Goal: Task Accomplishment & Management: Use online tool/utility

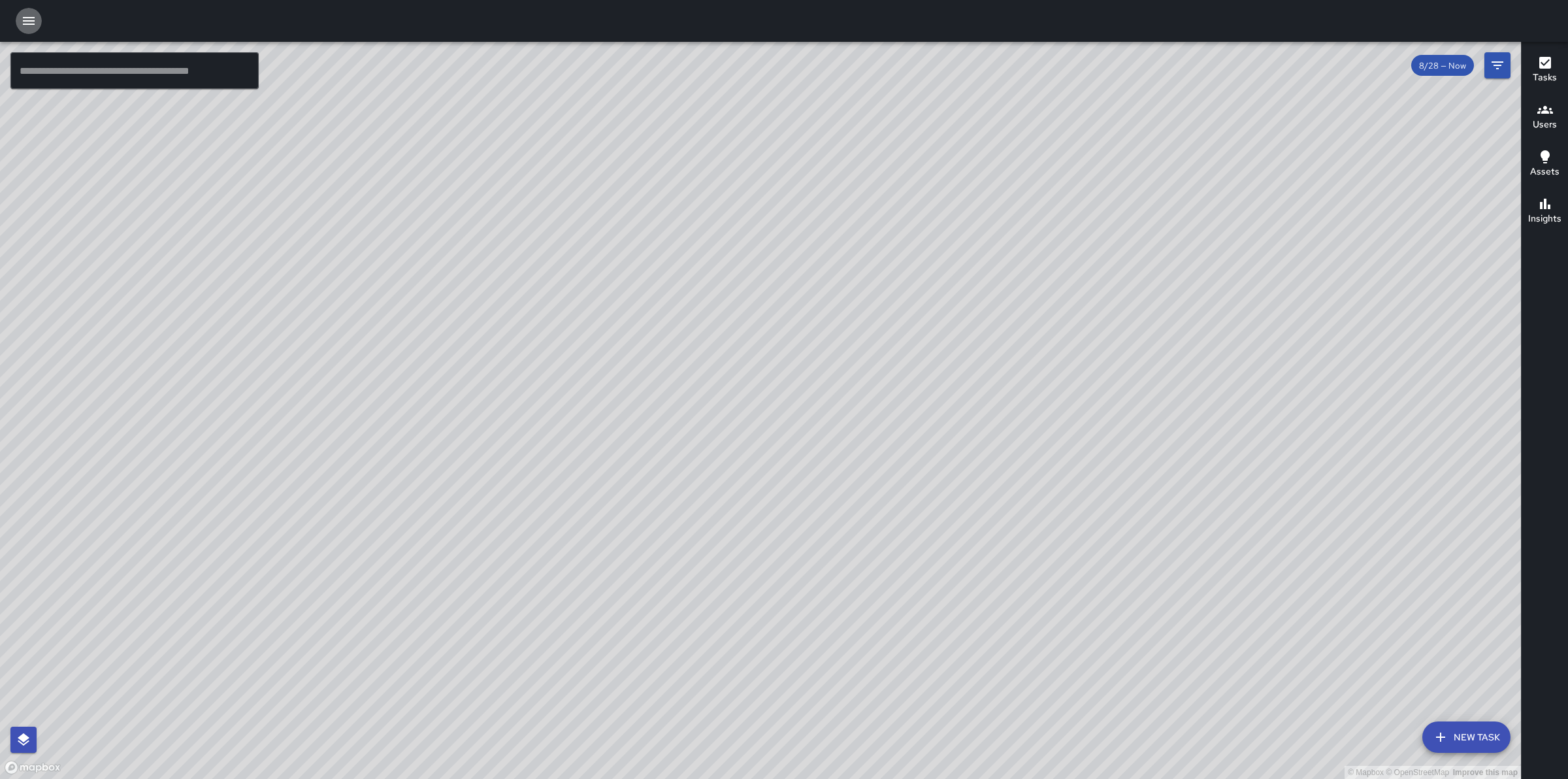
click at [31, 24] on icon "button" at bounding box center [28, 21] width 12 height 8
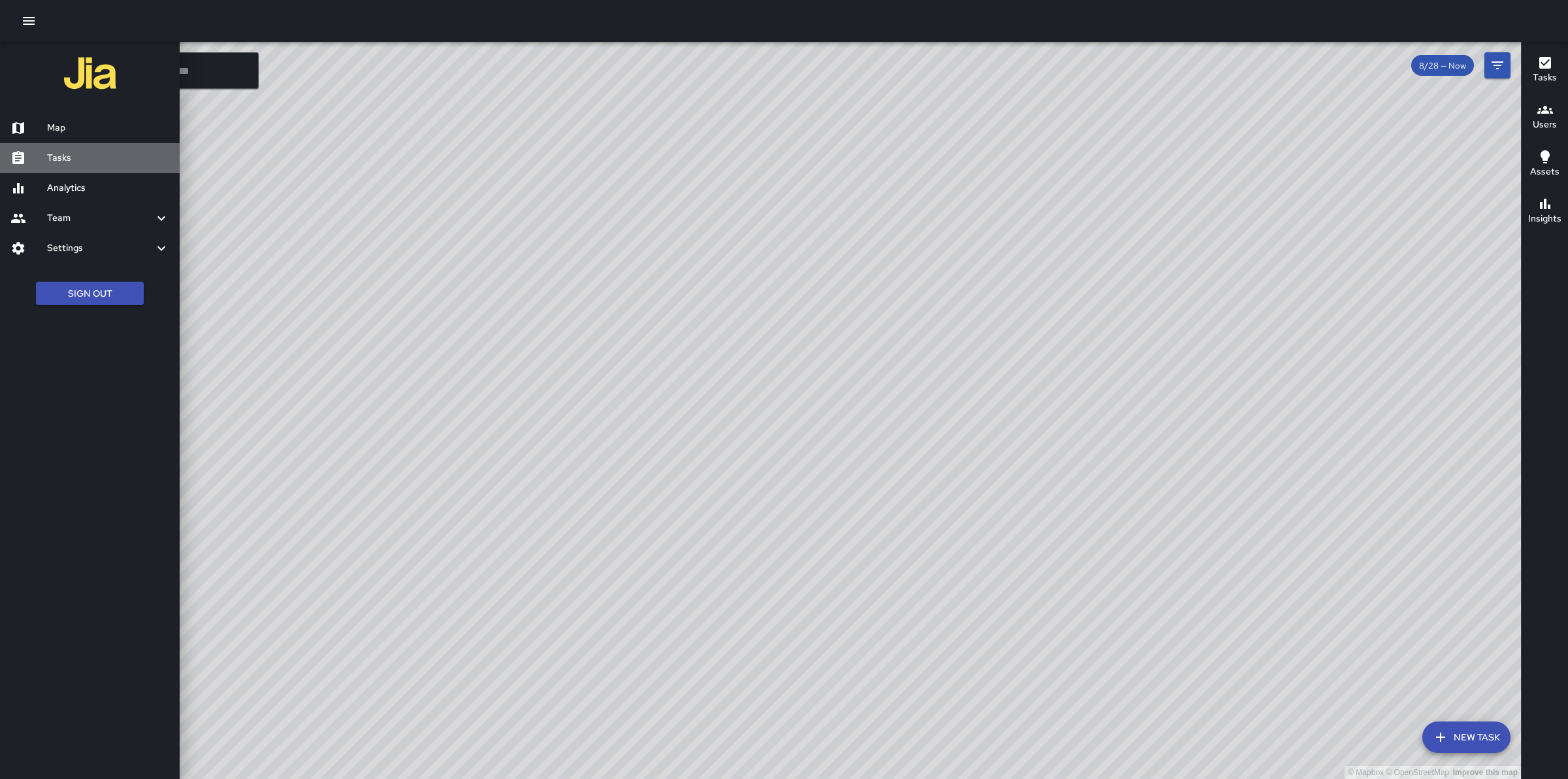
click at [108, 164] on h6 "Tasks" at bounding box center [108, 158] width 122 height 14
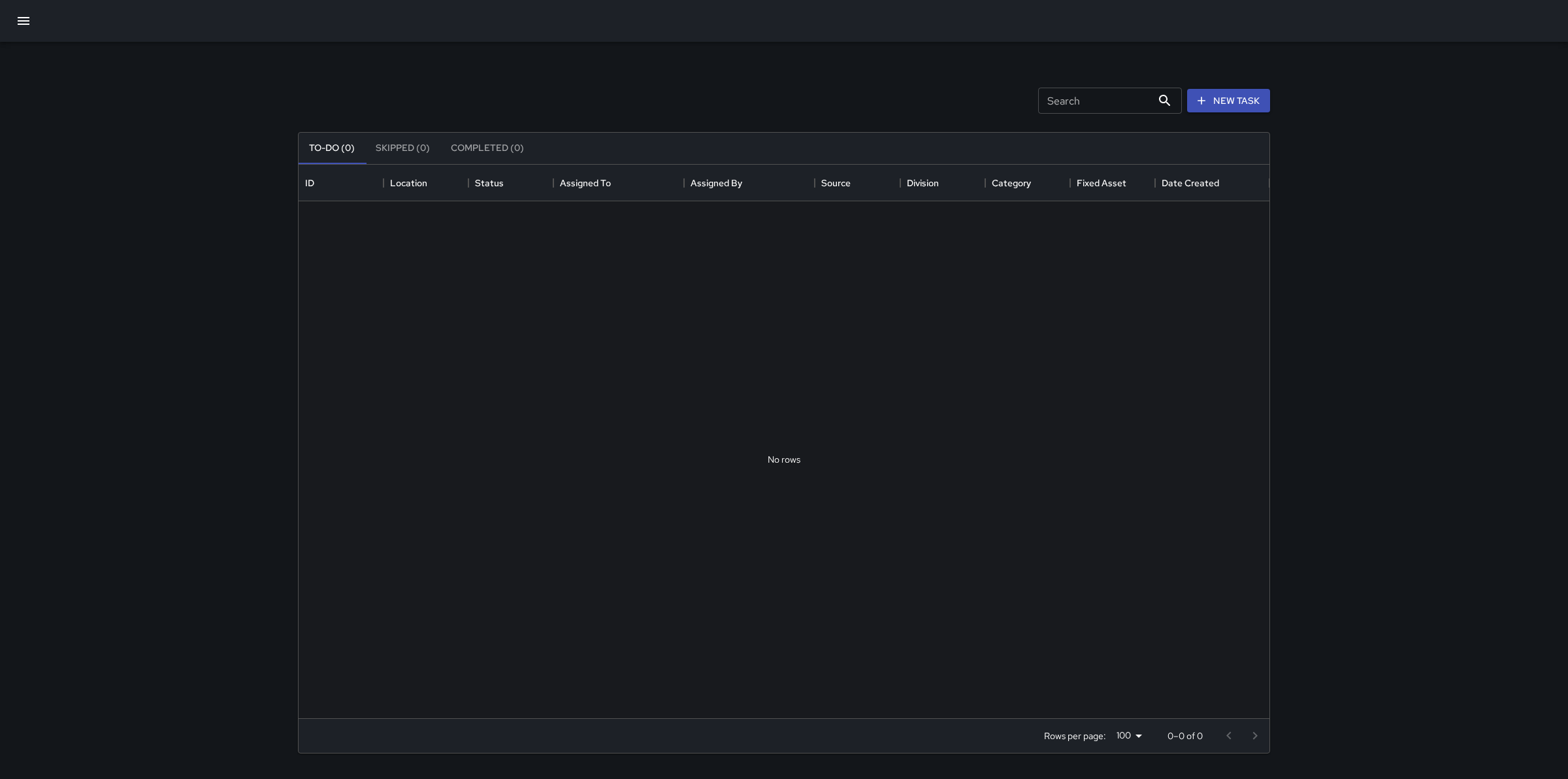
scroll to position [541, 958]
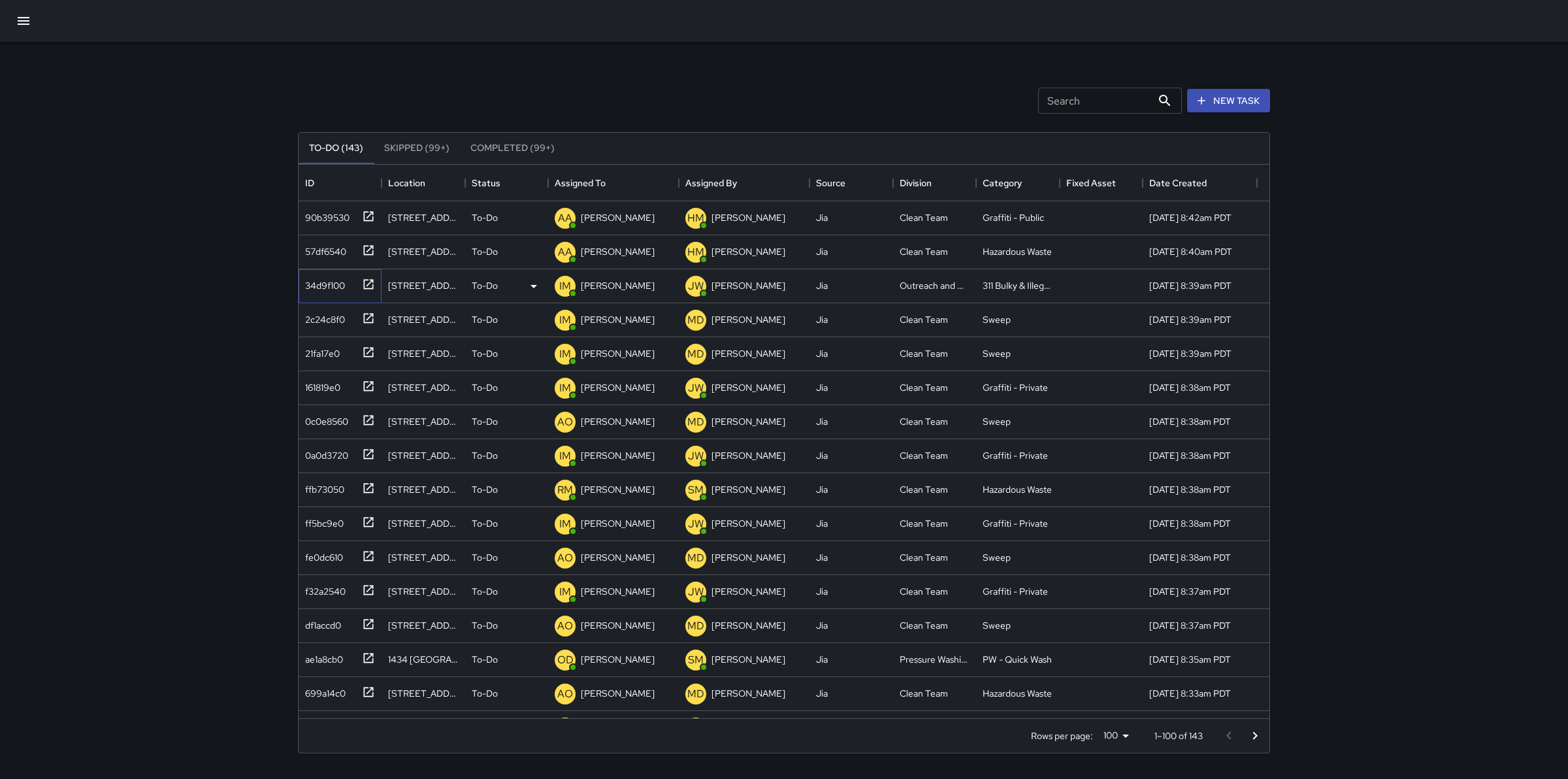
click at [331, 281] on div "34d9f100" at bounding box center [322, 283] width 45 height 18
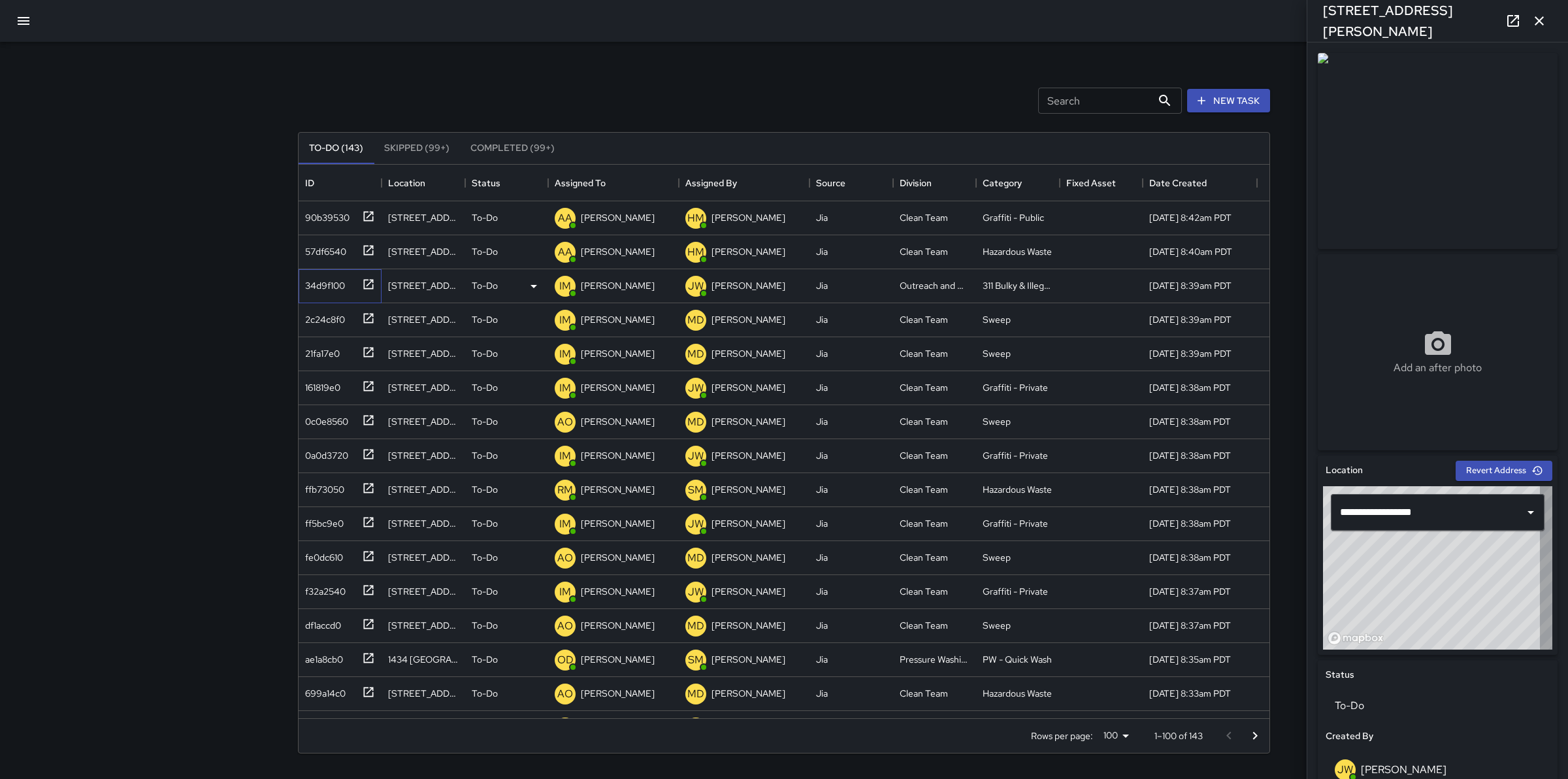
type input "**********"
click at [619, 288] on p "[PERSON_NAME]" at bounding box center [618, 285] width 74 height 13
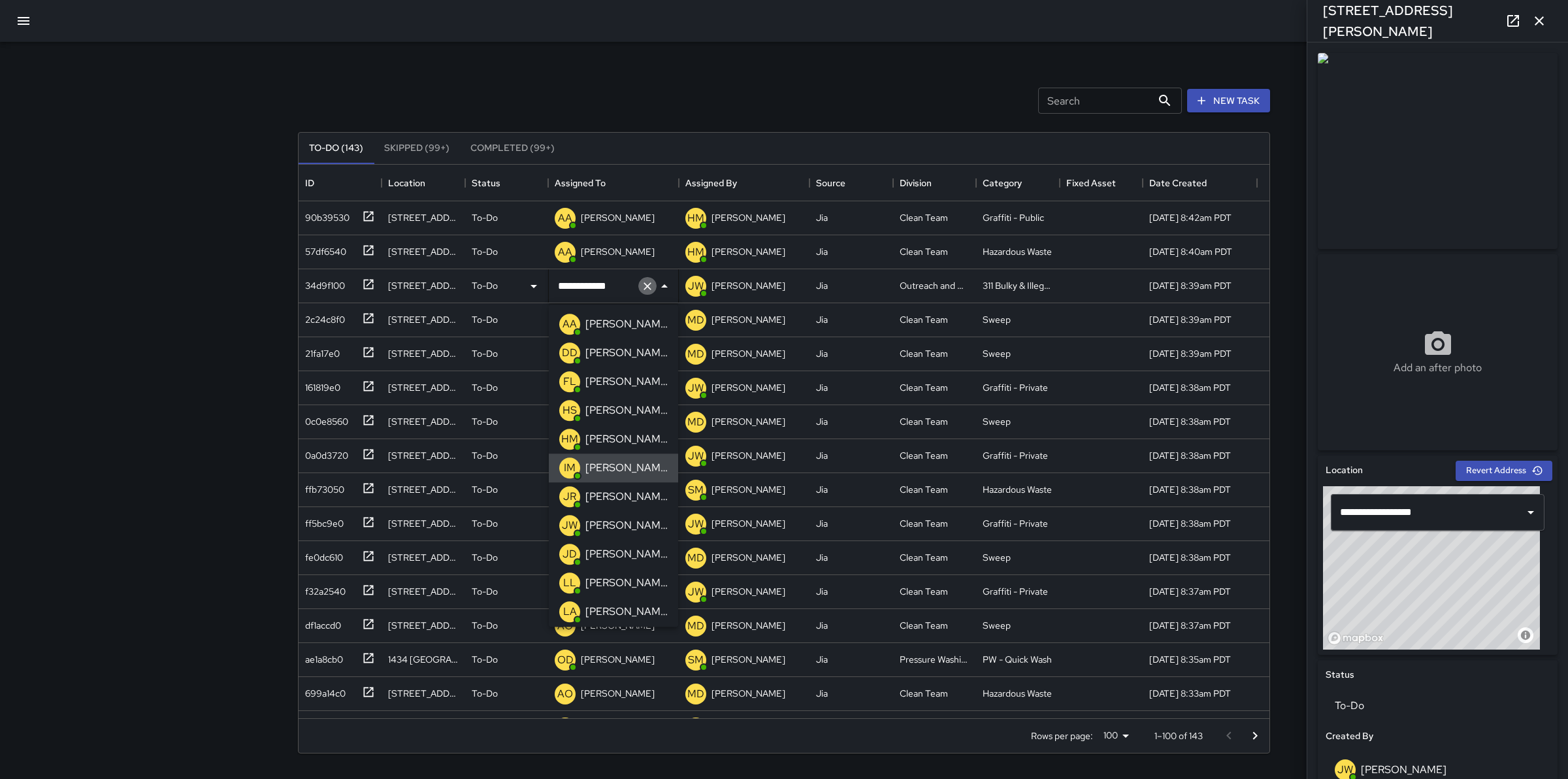
click at [650, 291] on icon "Clear" at bounding box center [648, 286] width 13 height 13
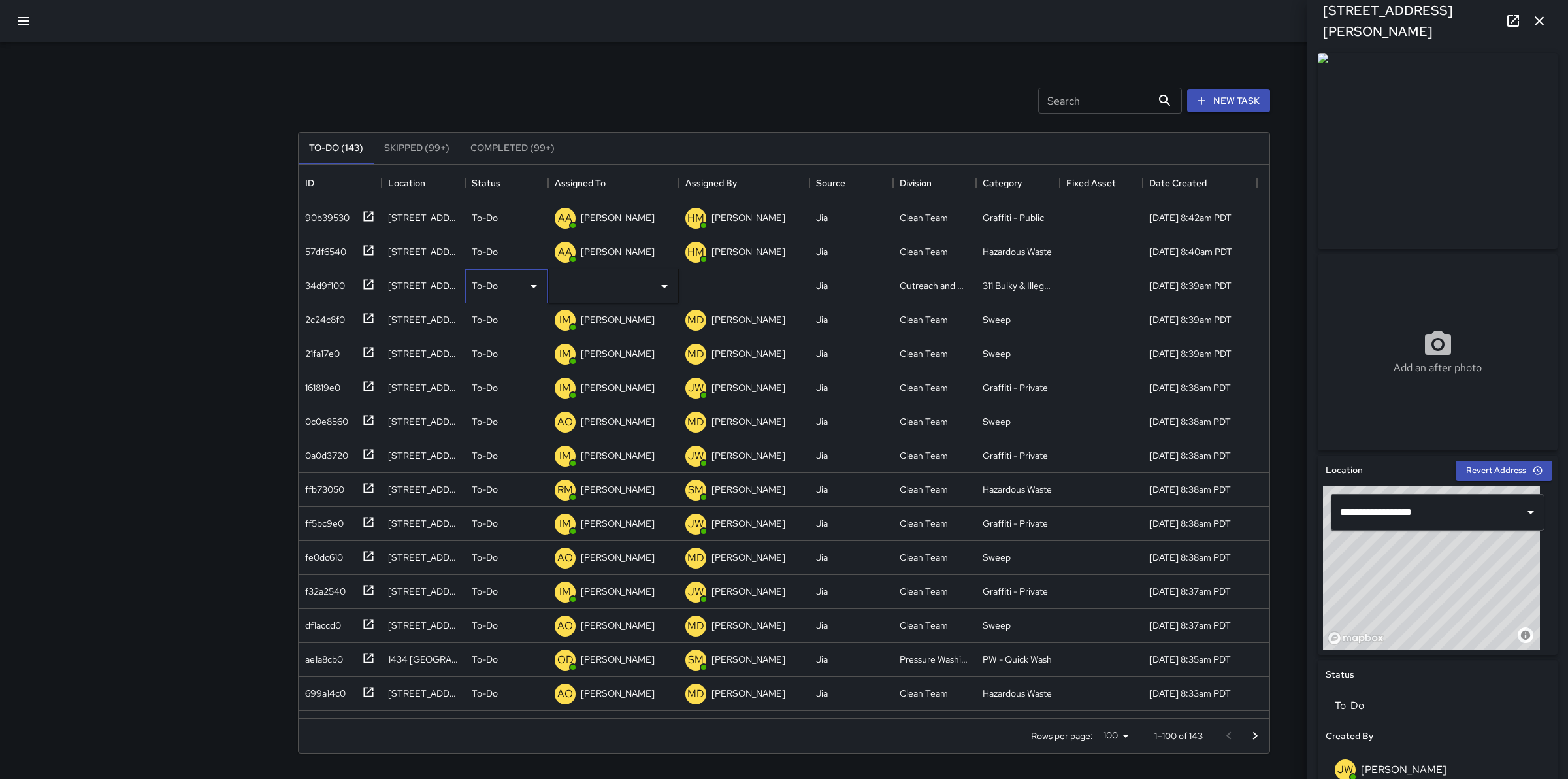
click at [533, 286] on icon at bounding box center [533, 286] width 6 height 4
click at [521, 345] on li "Skipped" at bounding box center [506, 345] width 82 height 23
click at [321, 387] on div "161819e0" at bounding box center [320, 385] width 41 height 18
click at [615, 387] on p "[PERSON_NAME]" at bounding box center [618, 387] width 74 height 13
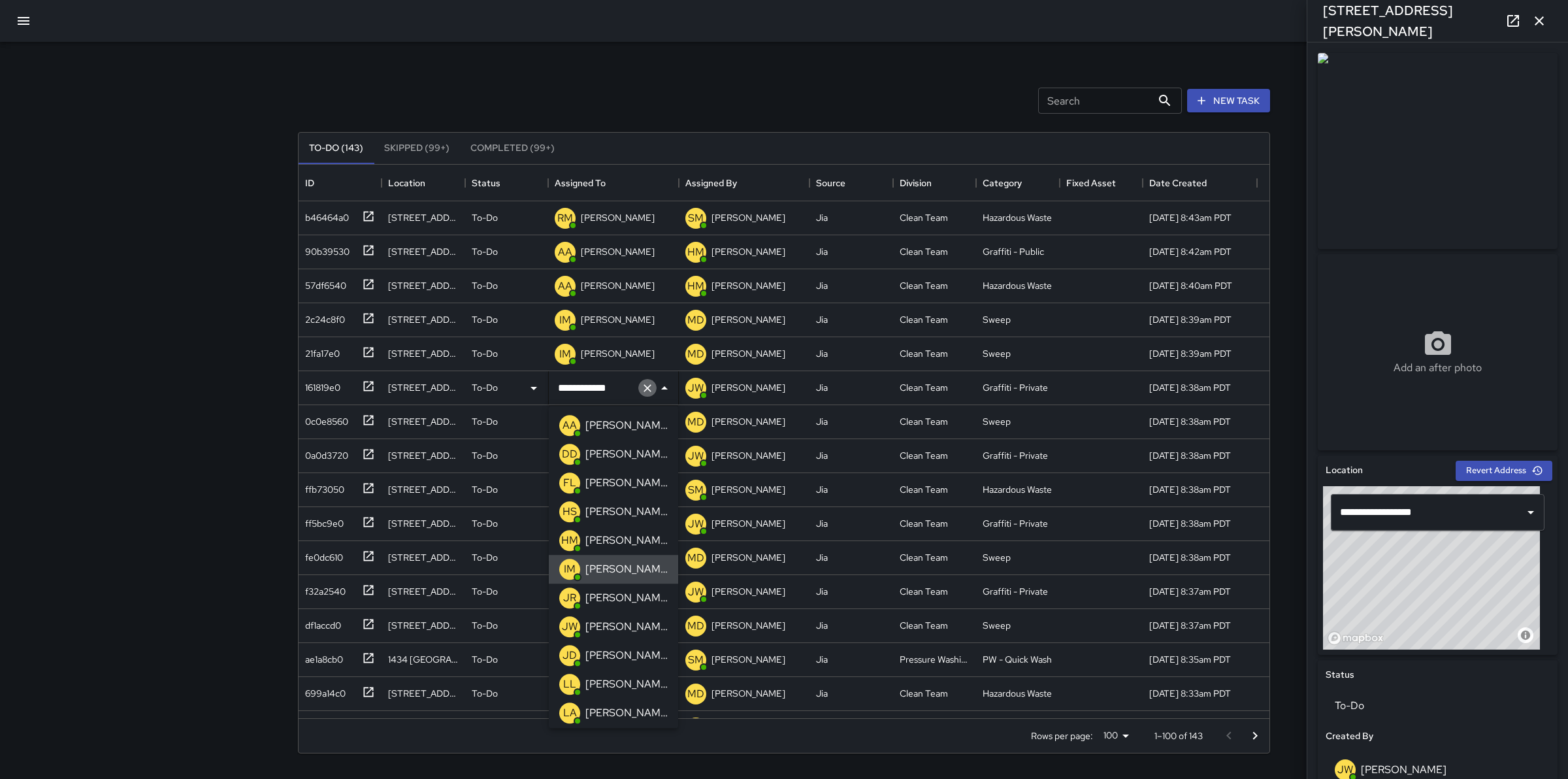
click at [648, 392] on icon "Clear" at bounding box center [648, 388] width 13 height 13
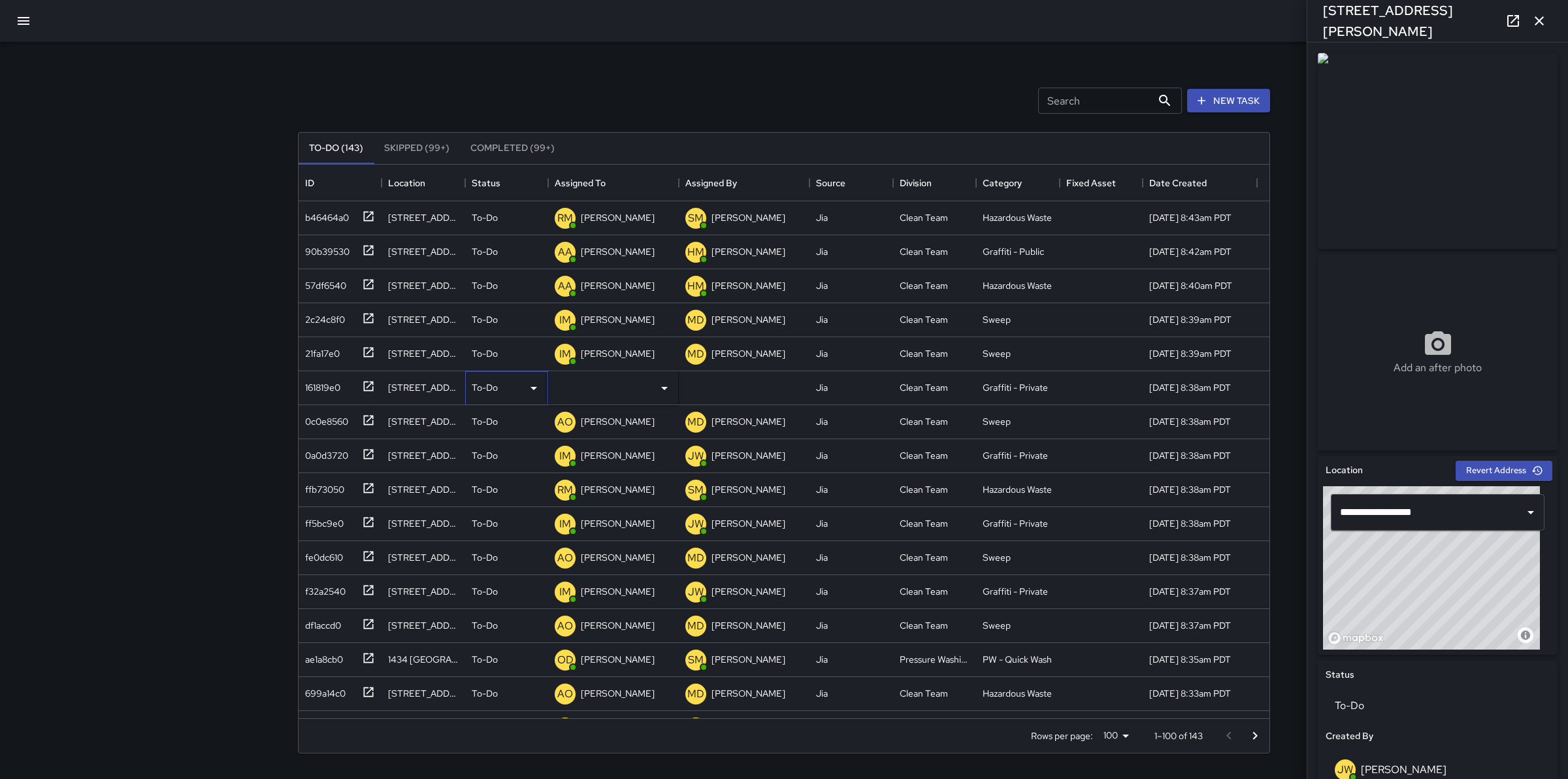
click at [537, 390] on icon at bounding box center [534, 388] width 16 height 16
click at [525, 445] on li "Skipped" at bounding box center [506, 446] width 82 height 23
click at [335, 424] on div "0a0d3720" at bounding box center [324, 419] width 48 height 18
type input "**********"
click at [604, 412] on div "[PERSON_NAME]" at bounding box center [617, 421] width 79 height 18
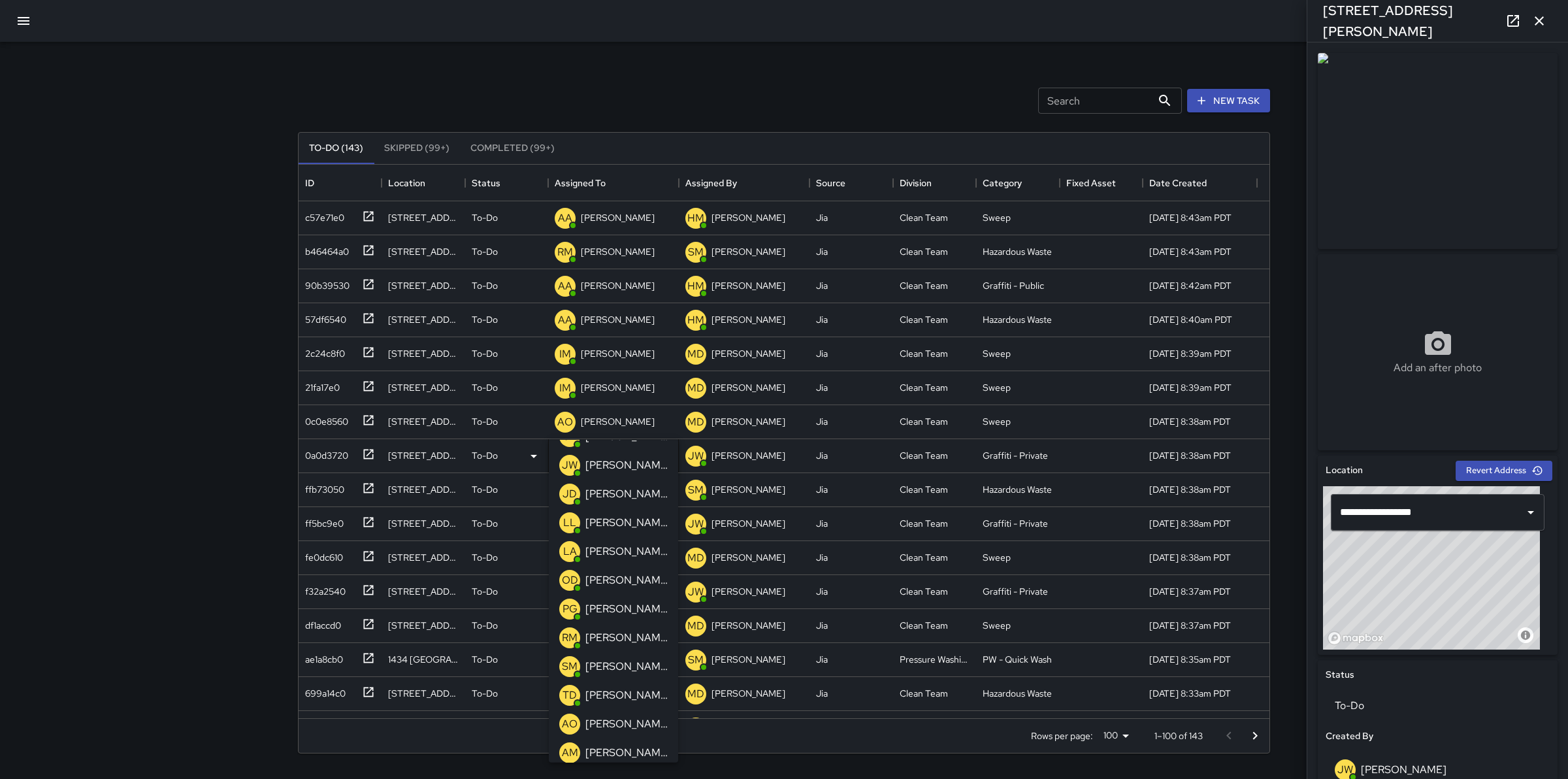
scroll to position [229, 0]
click at [643, 692] on p "[PERSON_NAME]" at bounding box center [626, 691] width 82 height 16
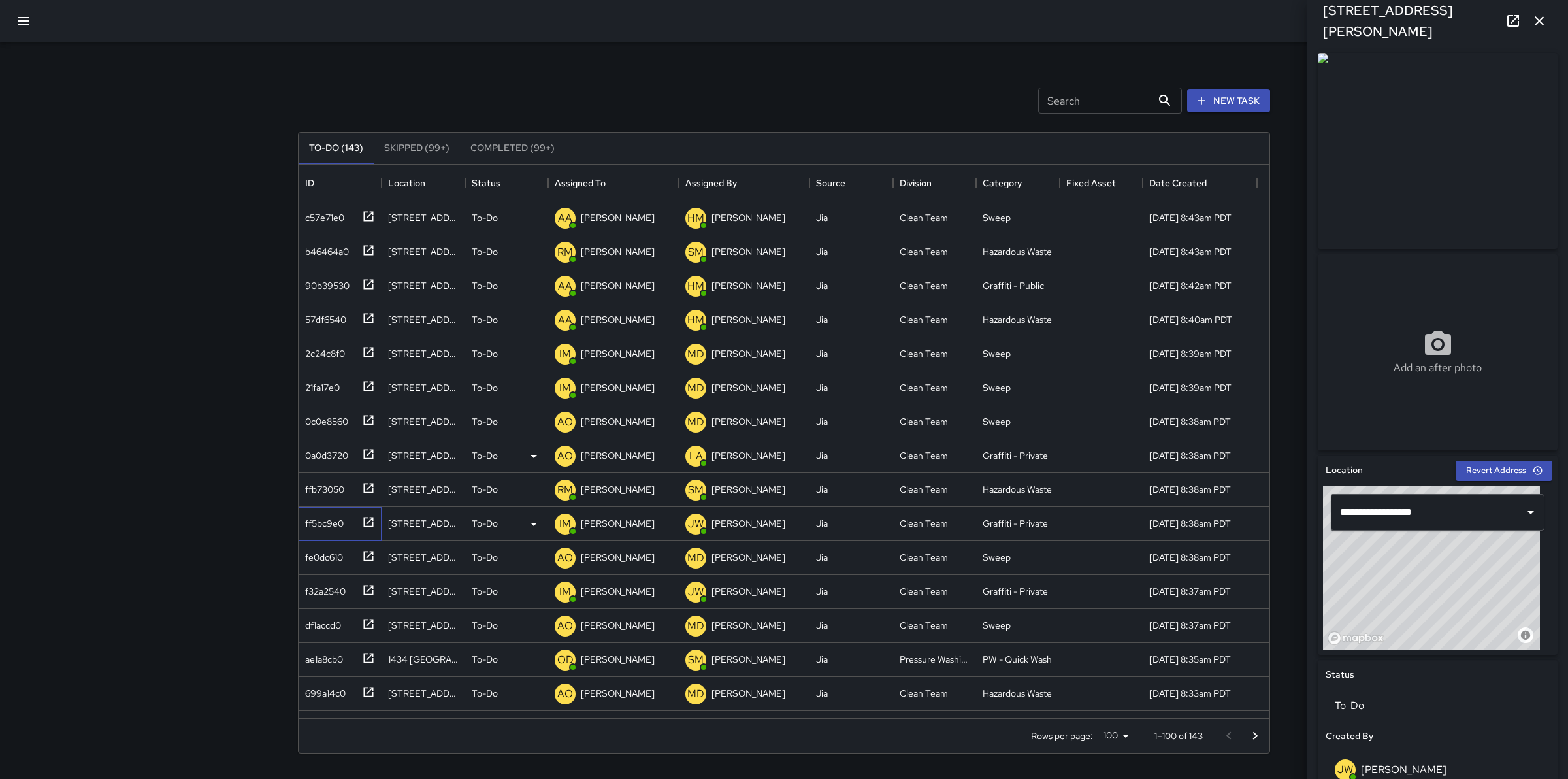
click at [324, 526] on div "ff5bc9e0" at bounding box center [322, 521] width 44 height 18
type input "**********"
click at [601, 527] on p "[PERSON_NAME]" at bounding box center [618, 523] width 74 height 13
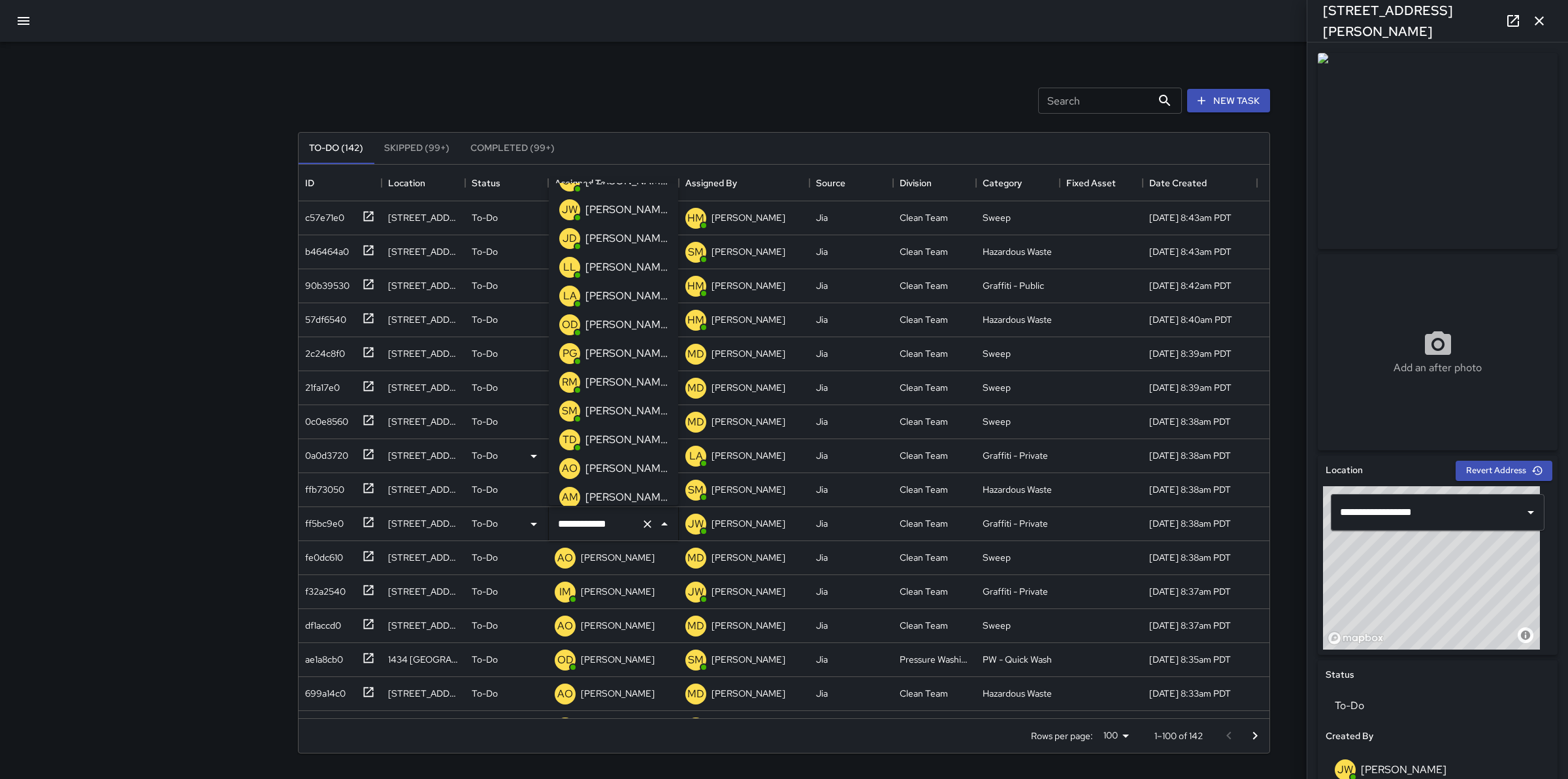
scroll to position [196, 0]
click at [640, 466] on p "[PERSON_NAME]" at bounding box center [626, 466] width 82 height 16
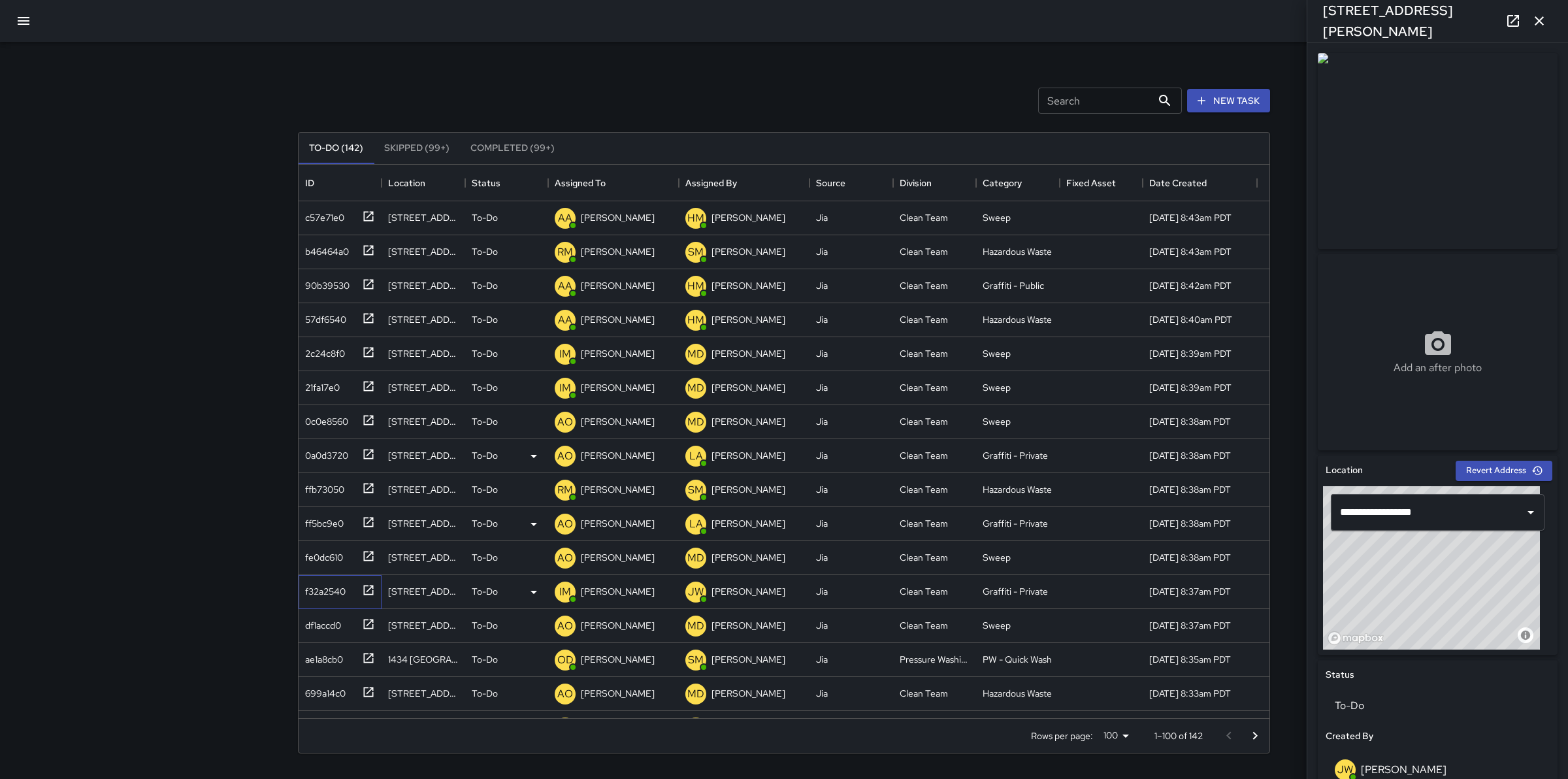
click at [324, 594] on div "f32a2540" at bounding box center [323, 589] width 45 height 18
type input "**********"
click at [629, 581] on div "IM [PERSON_NAME]" at bounding box center [605, 591] width 105 height 26
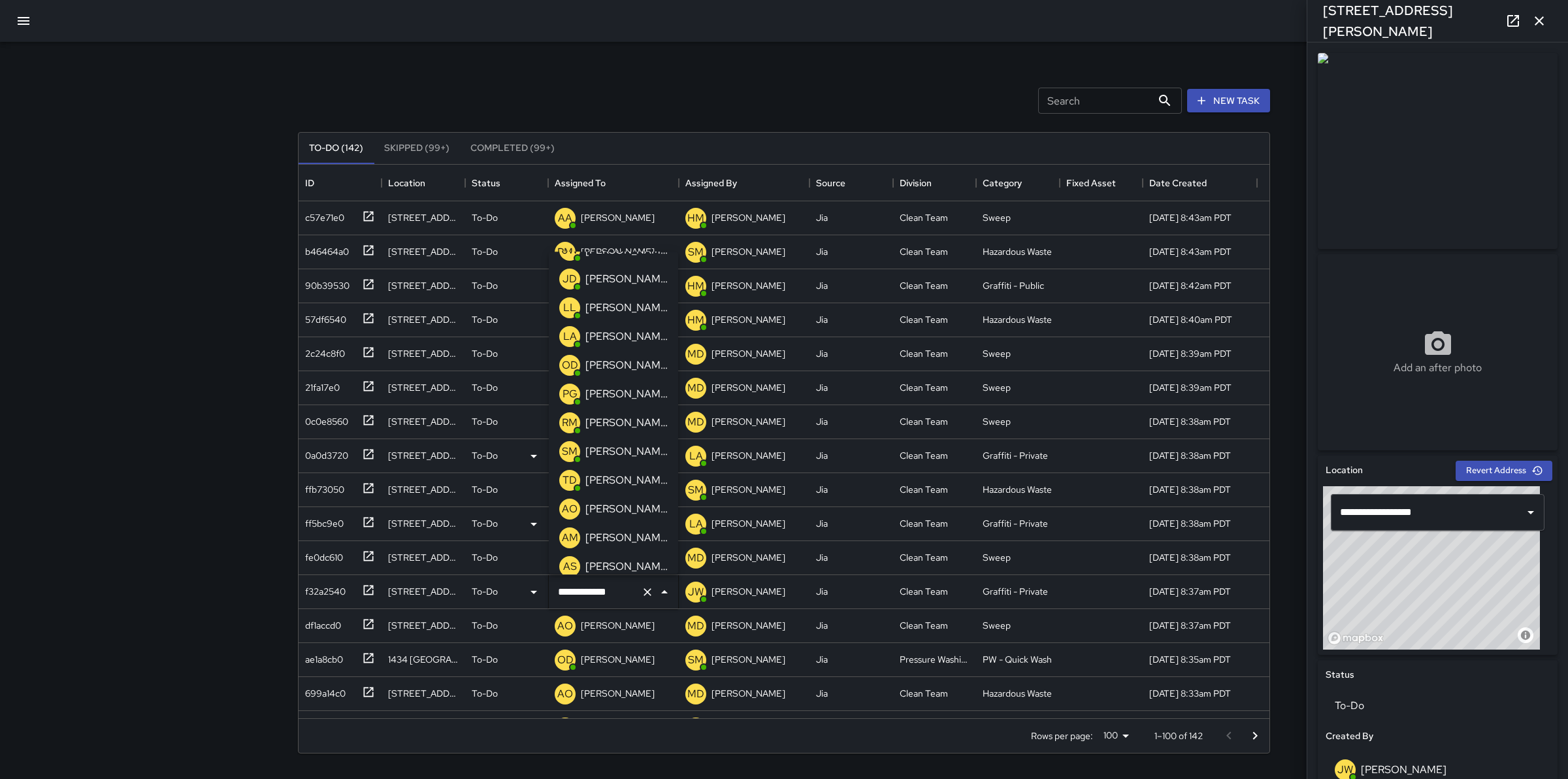
scroll to position [229, 0]
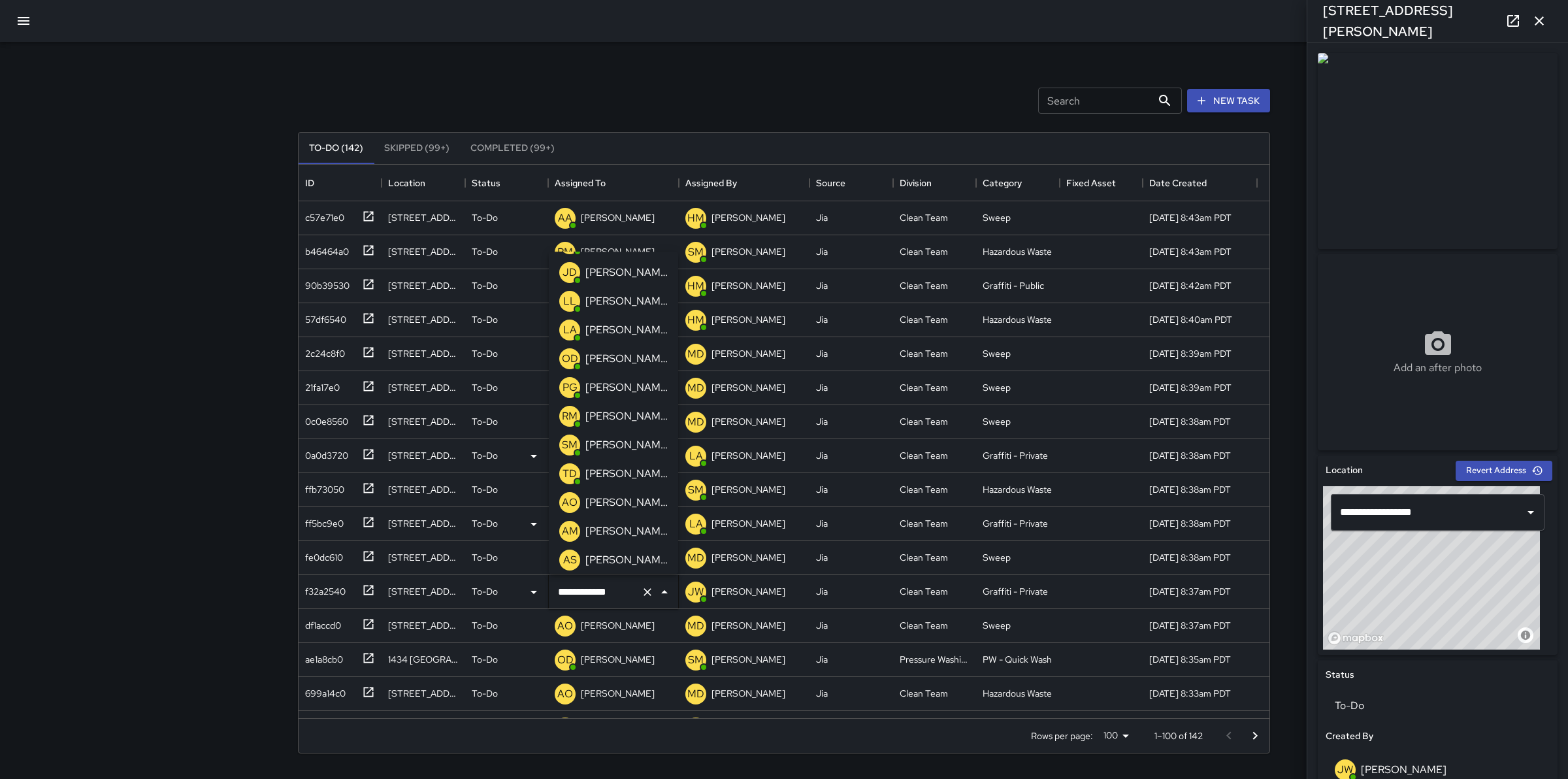
click at [637, 502] on p "[PERSON_NAME]" at bounding box center [626, 503] width 82 height 16
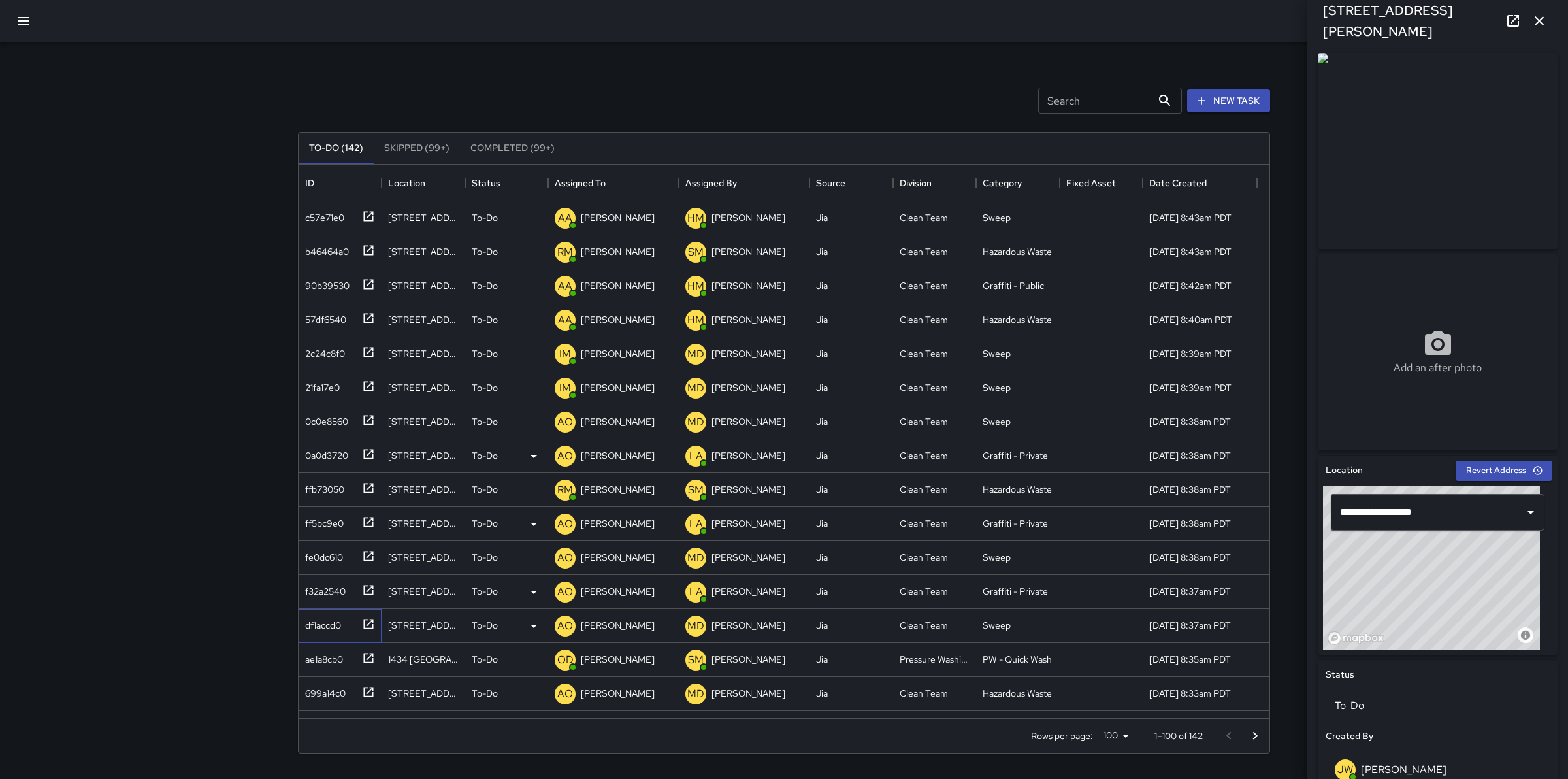
click at [317, 632] on div "df1accd0" at bounding box center [321, 623] width 41 height 18
click at [321, 682] on div "699a14c0" at bounding box center [323, 691] width 45 height 18
type input "**********"
